Goal: Navigation & Orientation: Find specific page/section

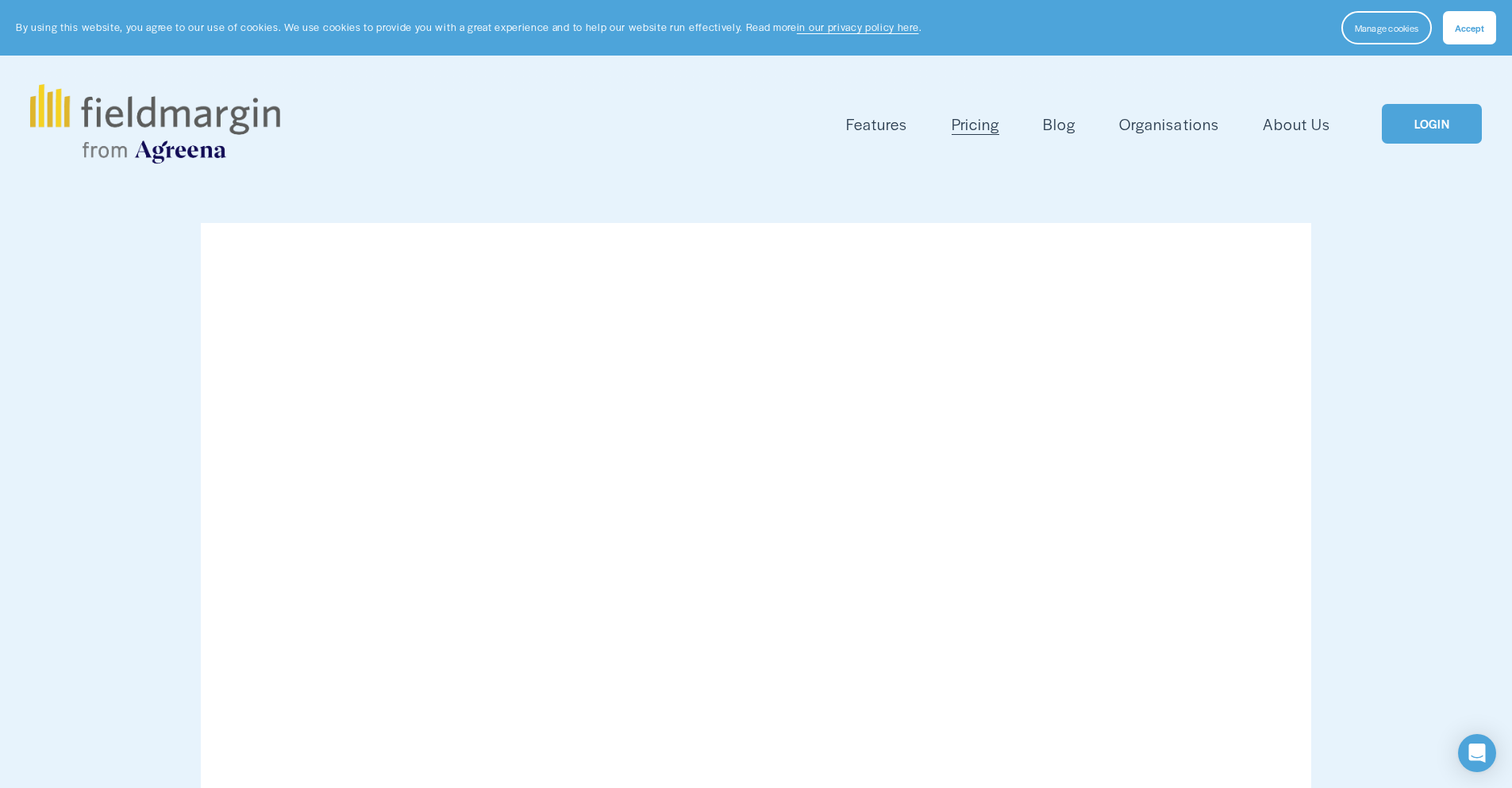
click at [1429, 128] on link "LOGIN" at bounding box center [1431, 124] width 100 height 40
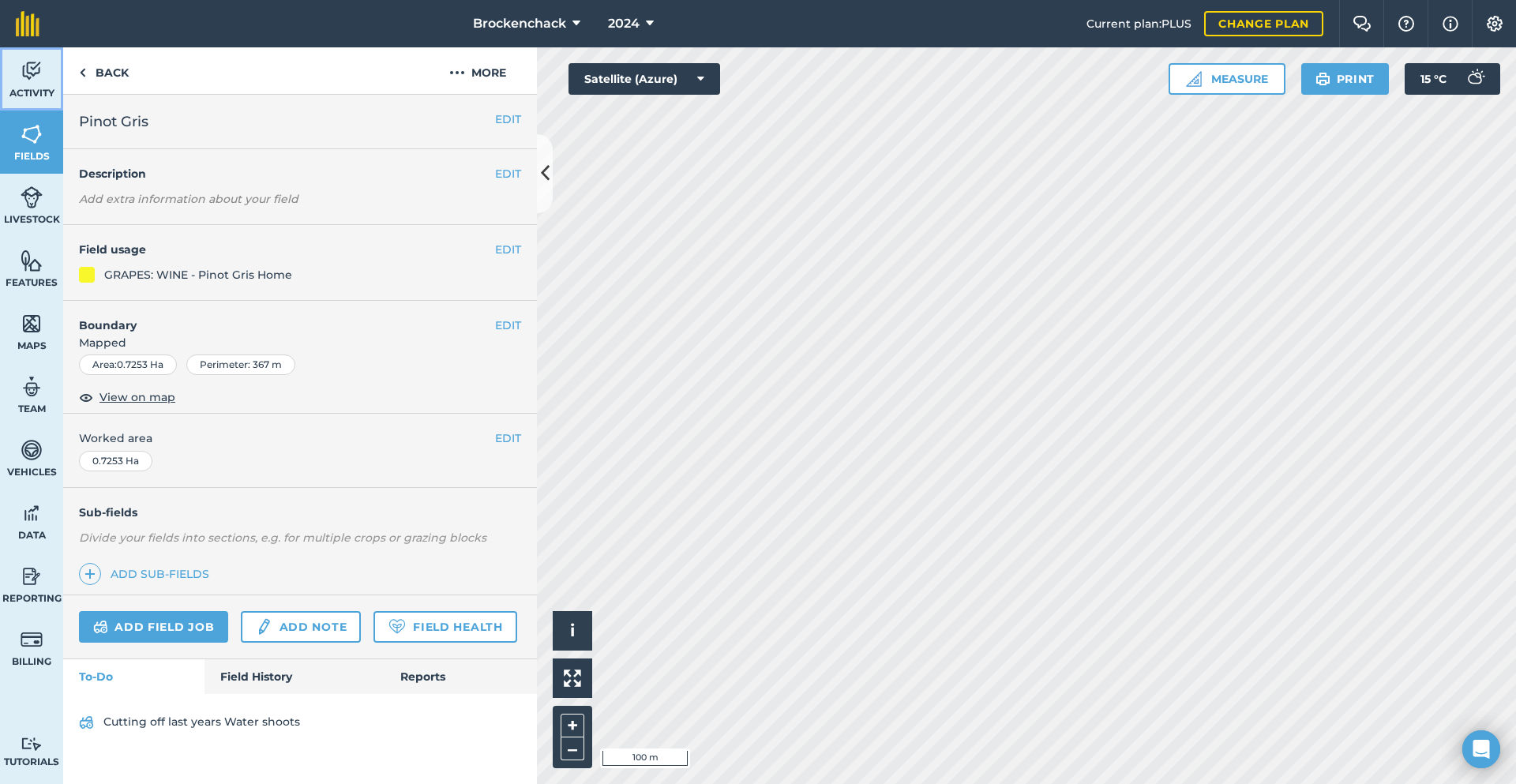
click at [11, 71] on link "Activity" at bounding box center [31, 79] width 63 height 63
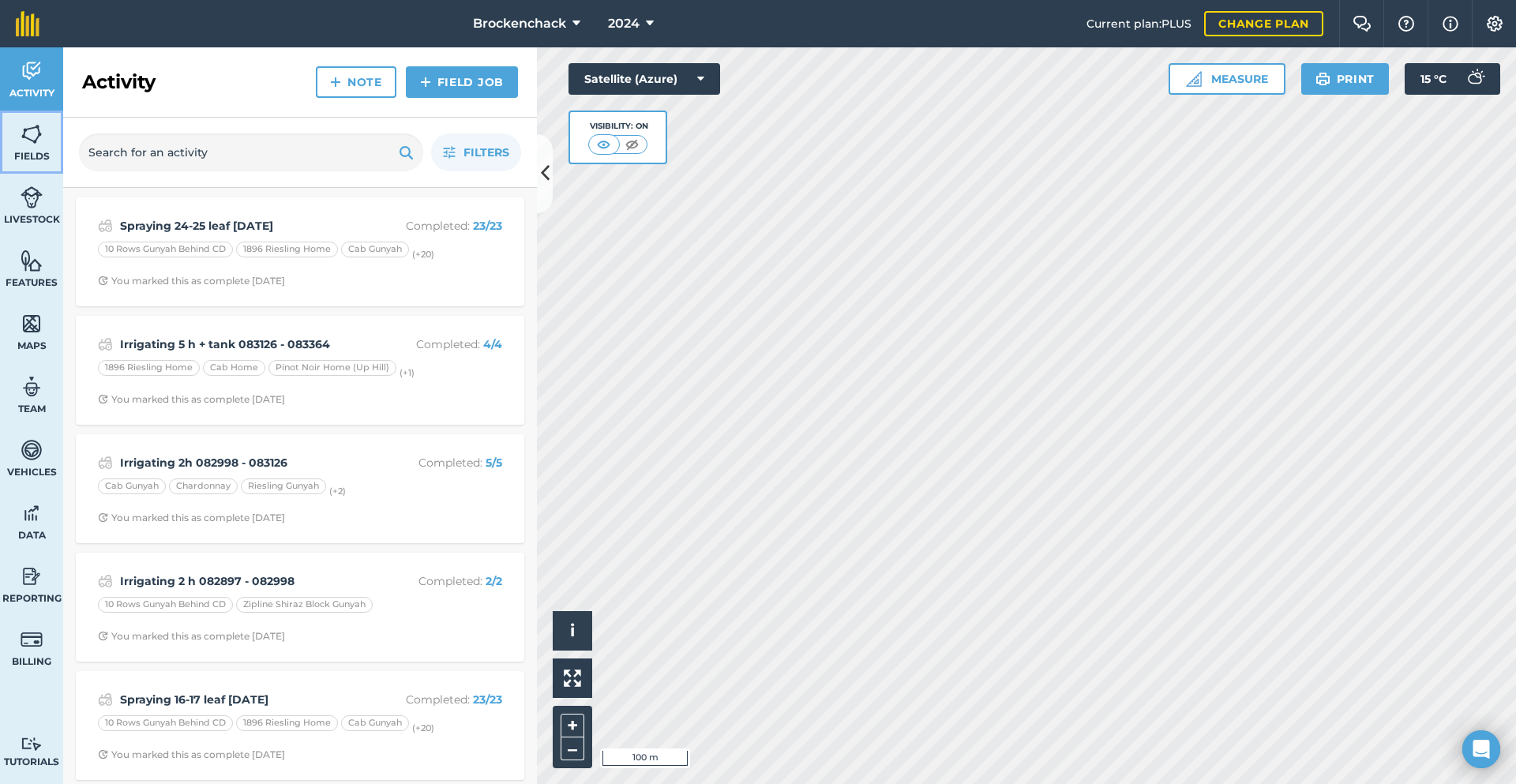
click at [29, 136] on img at bounding box center [31, 134] width 22 height 24
